Goal: Transaction & Acquisition: Subscribe to service/newsletter

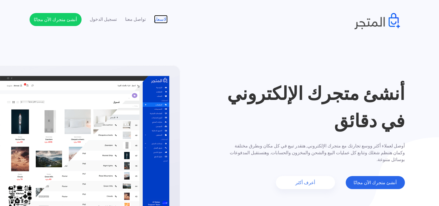
click at [161, 19] on link "الاسعار" at bounding box center [161, 19] width 14 height 7
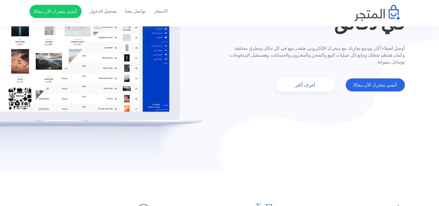
scroll to position [65, 0]
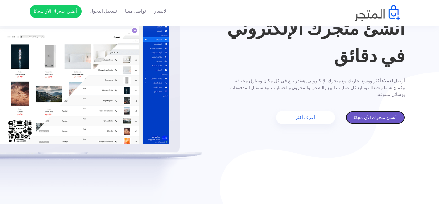
click at [367, 121] on link "أنشئ متجرك الآن مجانًا" at bounding box center [375, 117] width 59 height 13
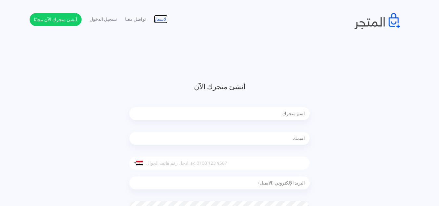
click at [158, 19] on link "الاسعار" at bounding box center [161, 19] width 14 height 7
